Goal: Check status: Check status

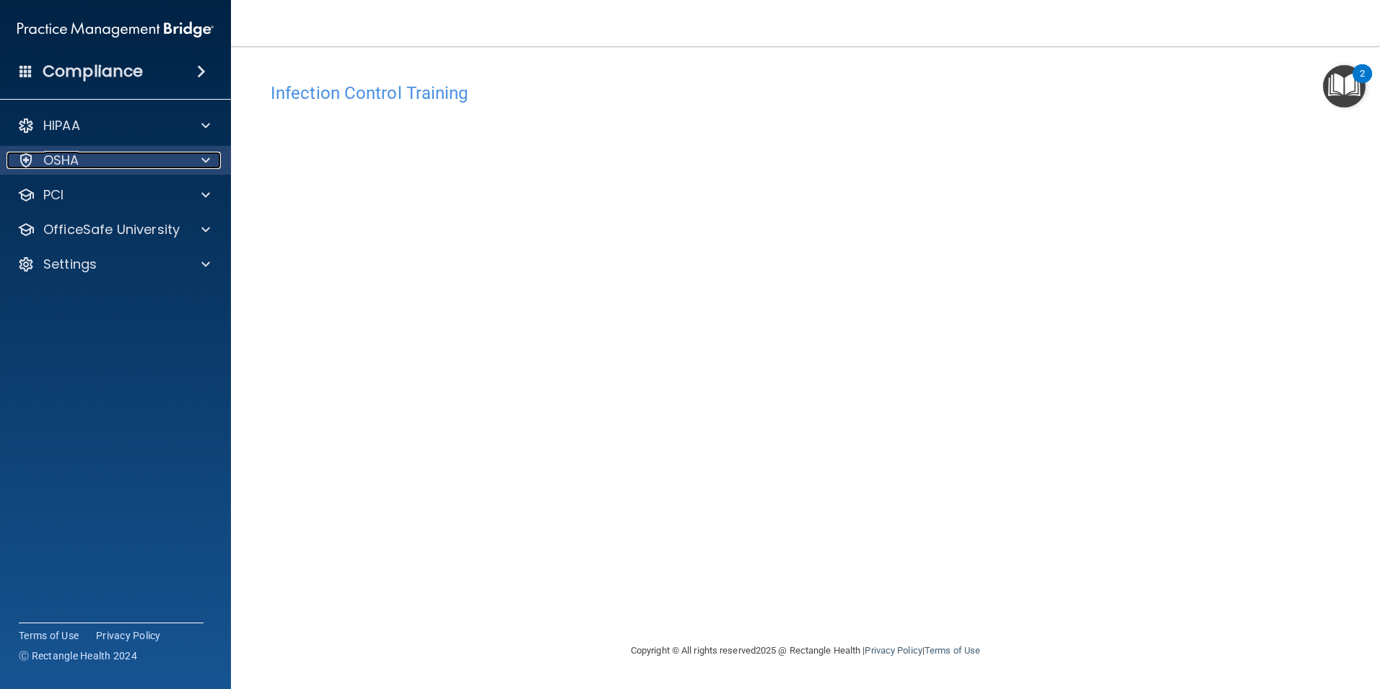
click at [188, 164] on div at bounding box center [204, 160] width 36 height 17
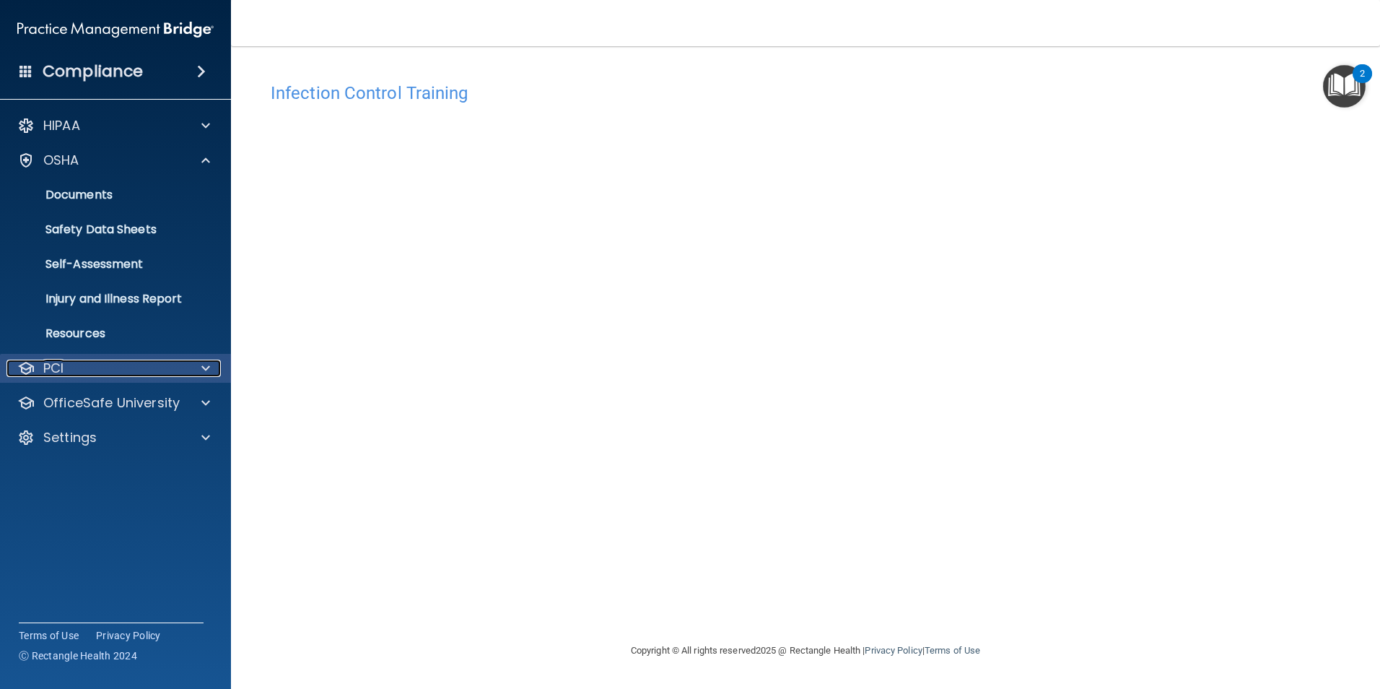
click at [135, 368] on div "PCI" at bounding box center [95, 368] width 179 height 17
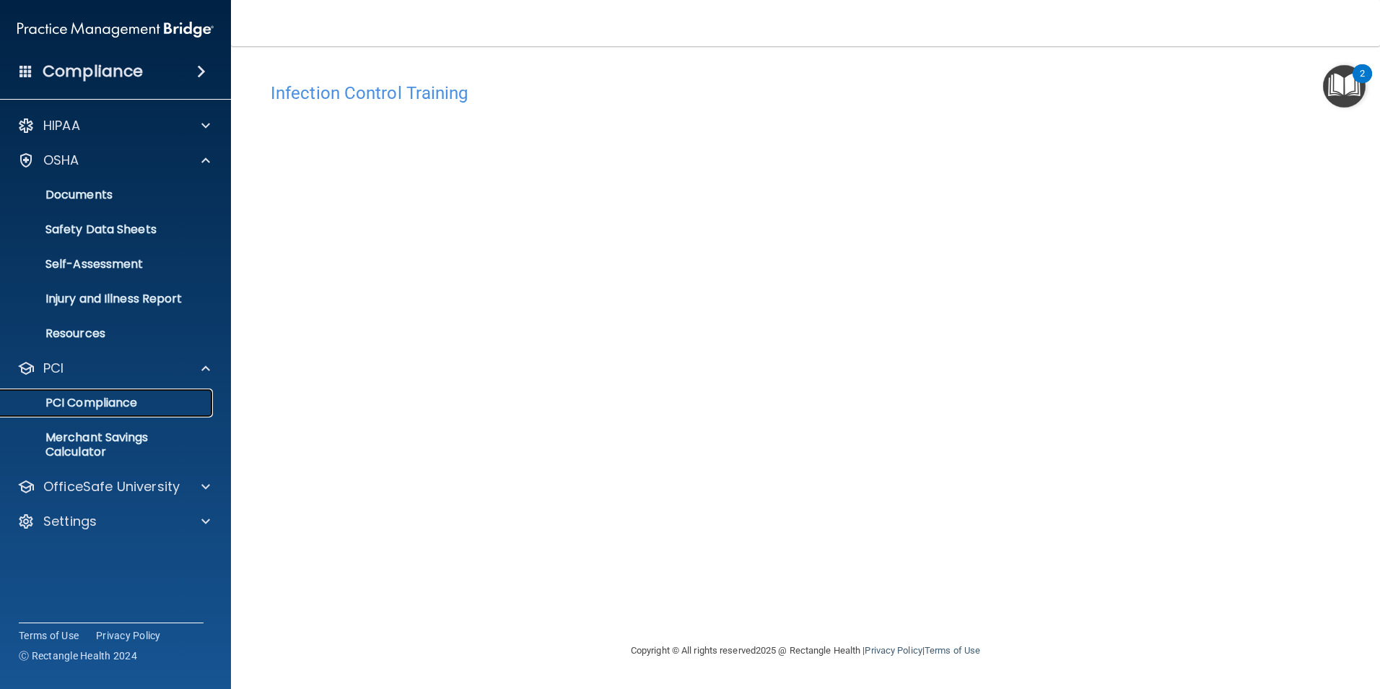
click at [140, 394] on link "PCI Compliance" at bounding box center [99, 402] width 227 height 29
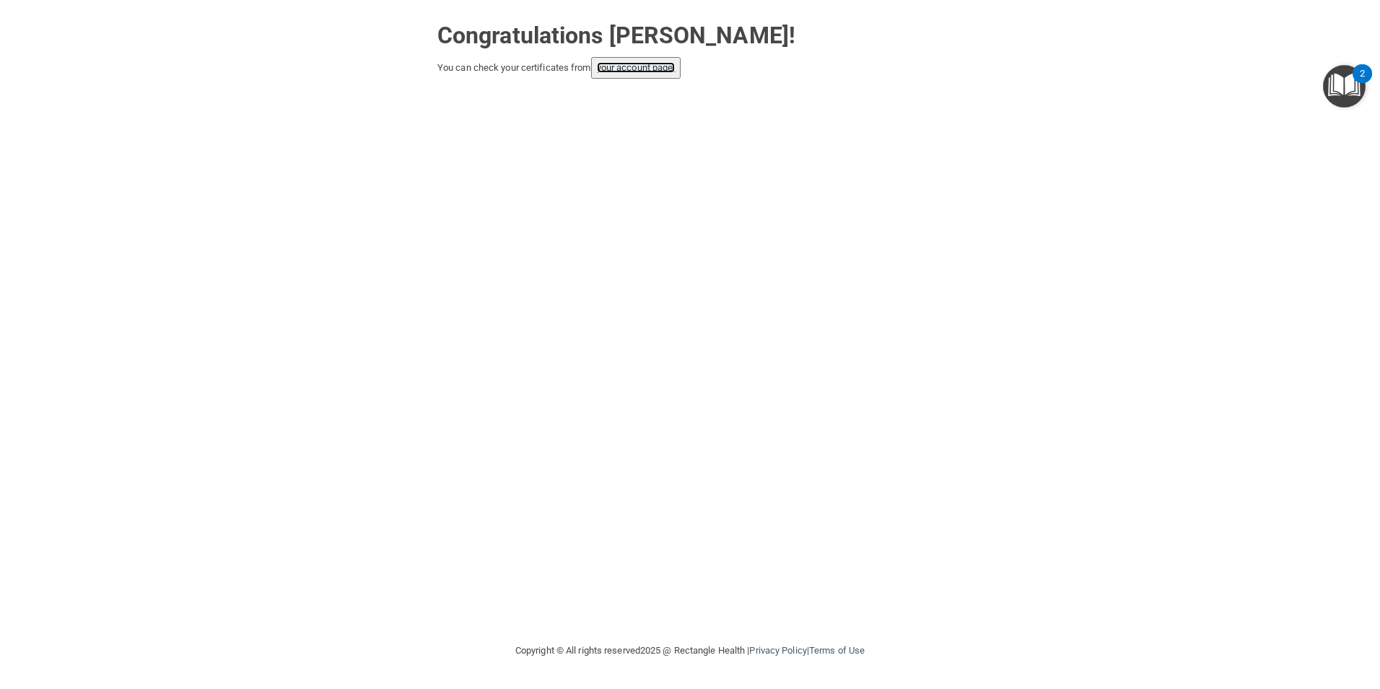
click at [653, 69] on link "your account page!" at bounding box center [636, 67] width 79 height 11
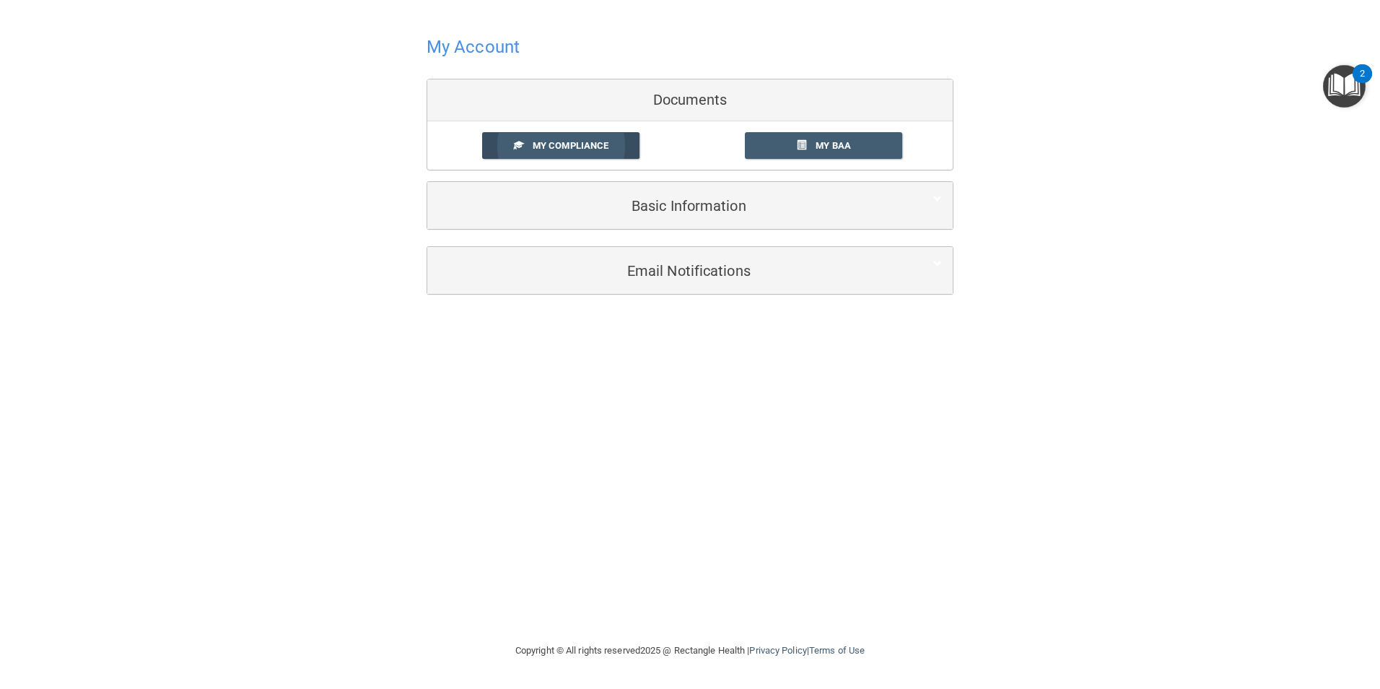
click at [604, 138] on link "My Compliance" at bounding box center [561, 145] width 158 height 27
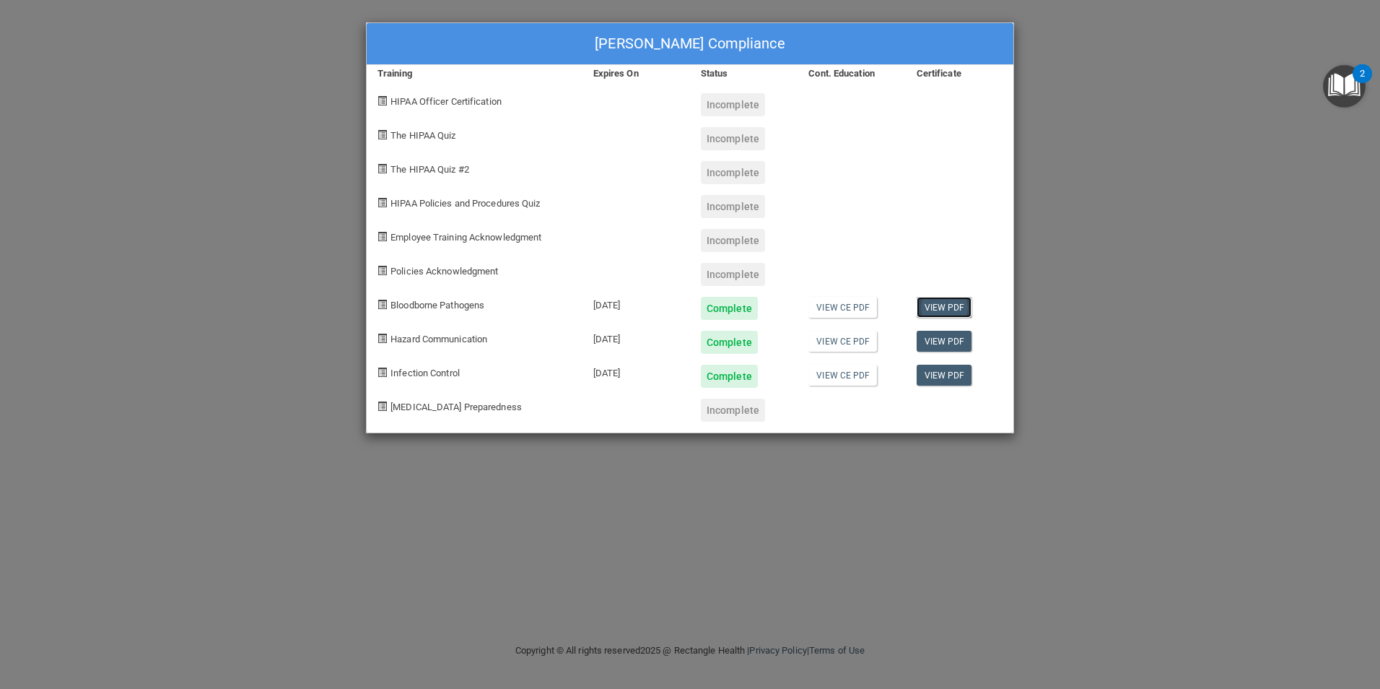
click at [930, 300] on link "View PDF" at bounding box center [945, 307] width 56 height 21
